Goal: Task Accomplishment & Management: Use online tool/utility

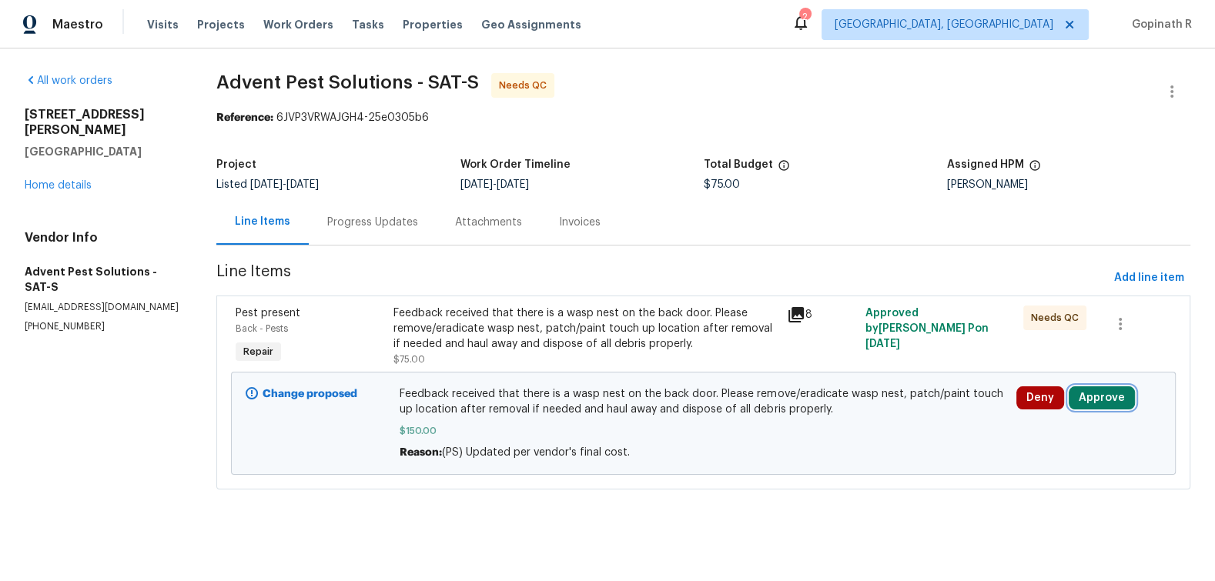
click at [1086, 394] on button "Approve" at bounding box center [1102, 397] width 66 height 23
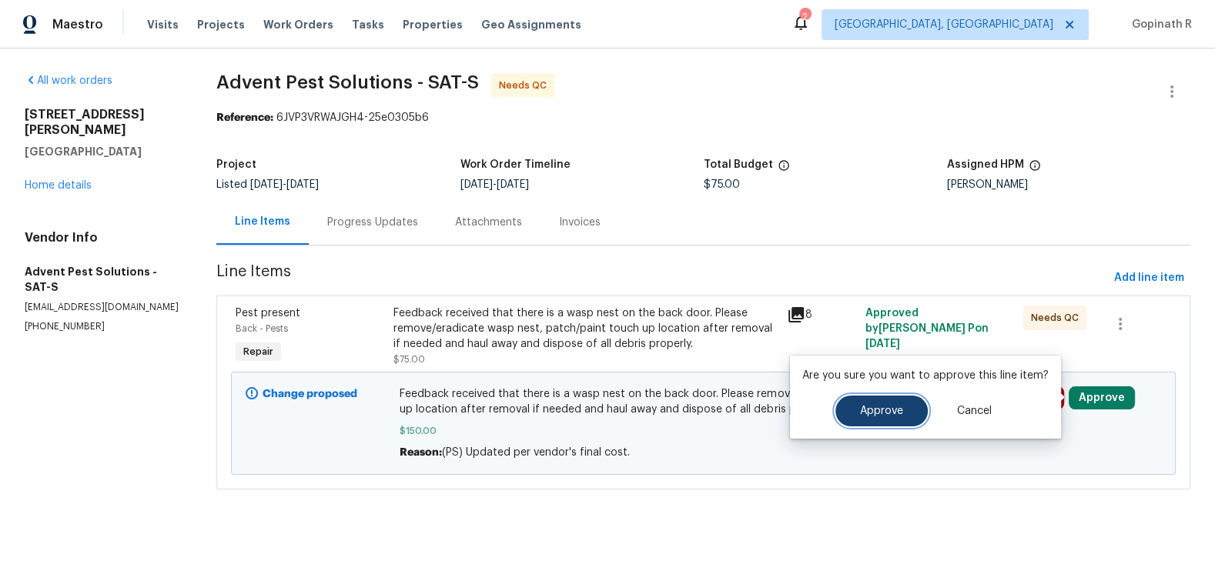
click at [888, 416] on span "Approve" at bounding box center [881, 412] width 43 height 12
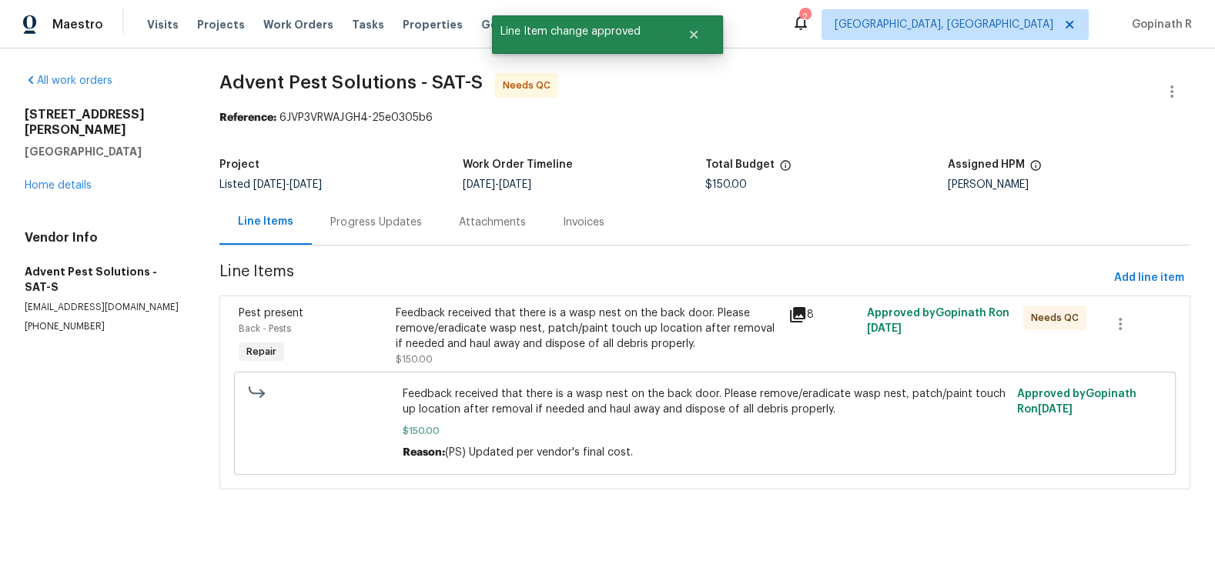
click at [318, 118] on div "Reference: 6JVP3VRWAJGH4-25e0305b6" at bounding box center [704, 117] width 971 height 15
copy div "6JVP3VRWAJGH4"
